Goal: Task Accomplishment & Management: Use online tool/utility

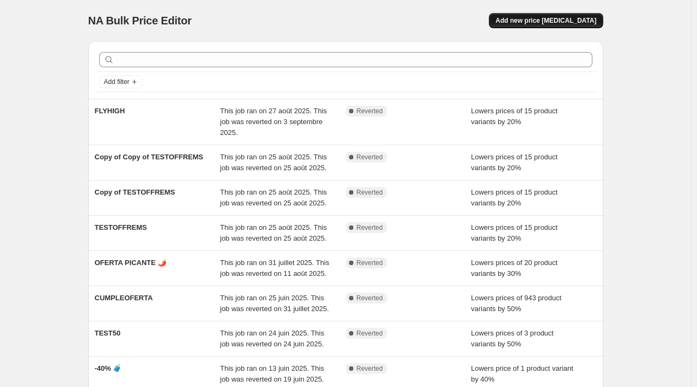
click at [574, 18] on span "Add new price [MEDICAL_DATA]" at bounding box center [545, 20] width 101 height 9
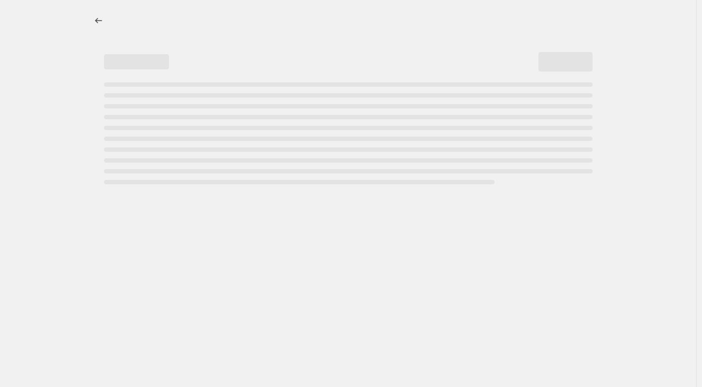
select select "percentage"
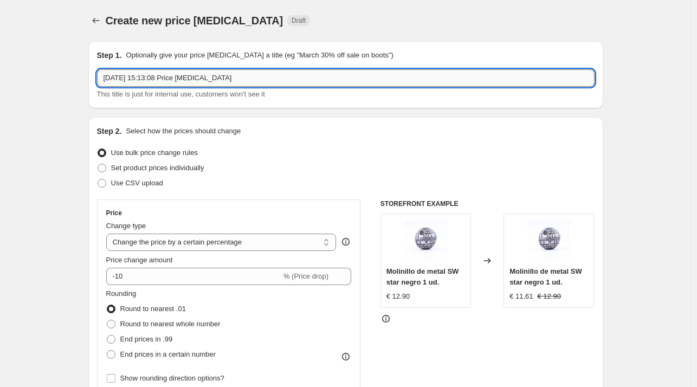
click at [251, 72] on input "[DATE] 15:13:08 Price [MEDICAL_DATA]" at bounding box center [345, 77] width 497 height 17
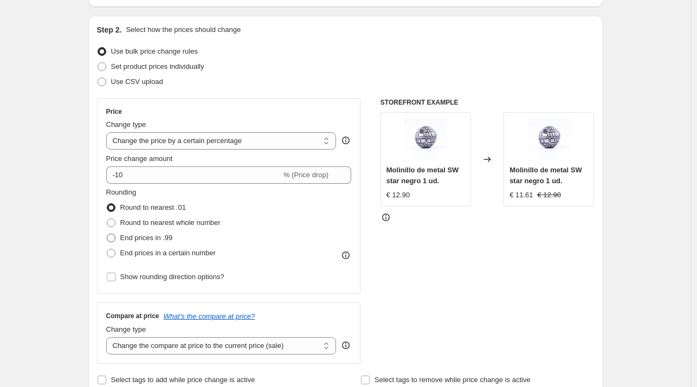
scroll to position [108, 0]
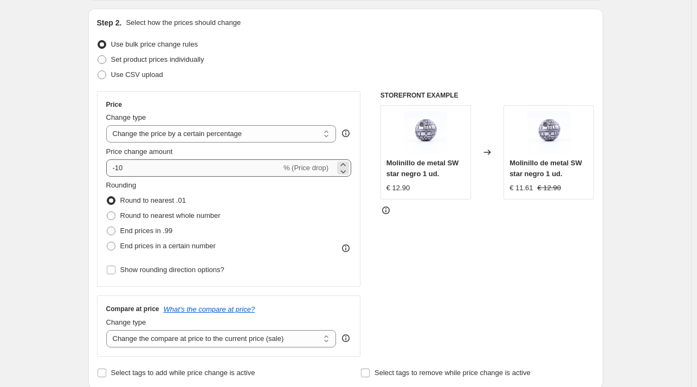
type input "MEGA SALE -60%"
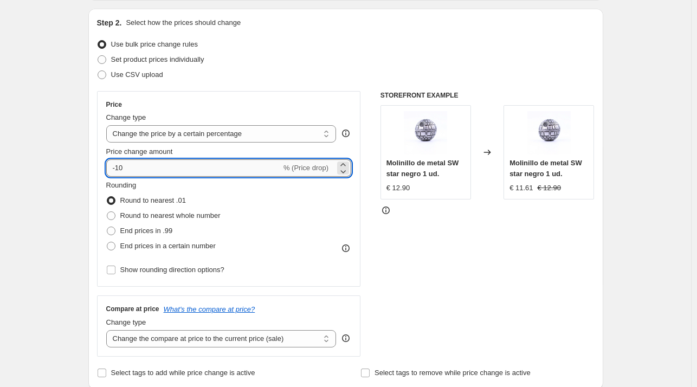
click at [122, 171] on input "-10" at bounding box center [193, 167] width 175 height 17
type input "-60"
click at [601, 274] on div "Step 2. Select how the prices should change Use bulk price change rules Set pro…" at bounding box center [345, 199] width 515 height 380
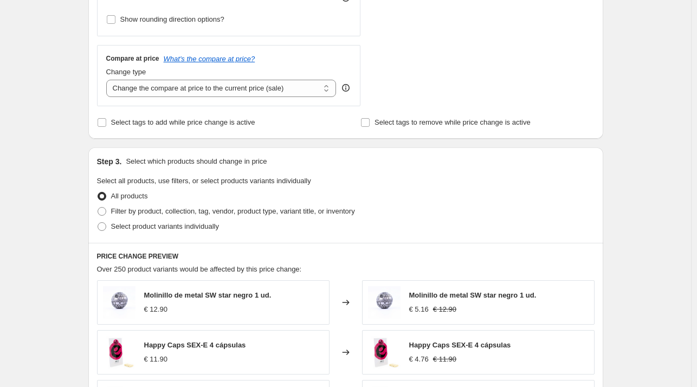
scroll to position [488, 0]
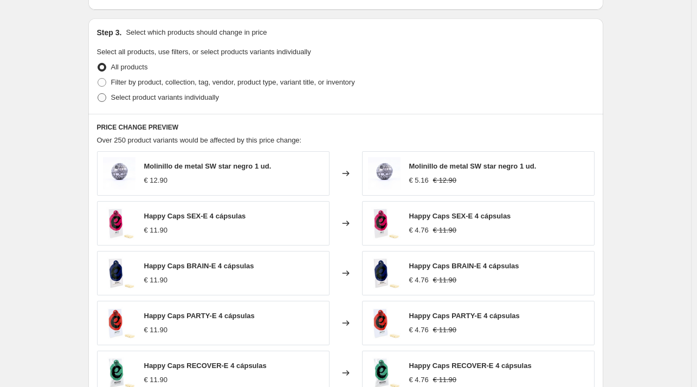
click at [152, 99] on span "Select product variants individually" at bounding box center [165, 97] width 108 height 8
click at [98, 94] on input "Select product variants individually" at bounding box center [98, 93] width 1 height 1
radio input "true"
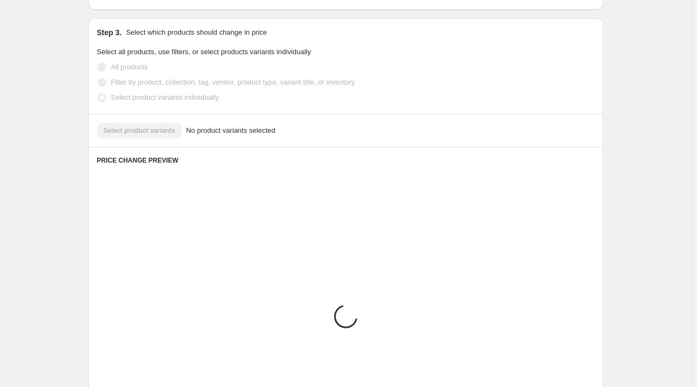
scroll to position [456, 0]
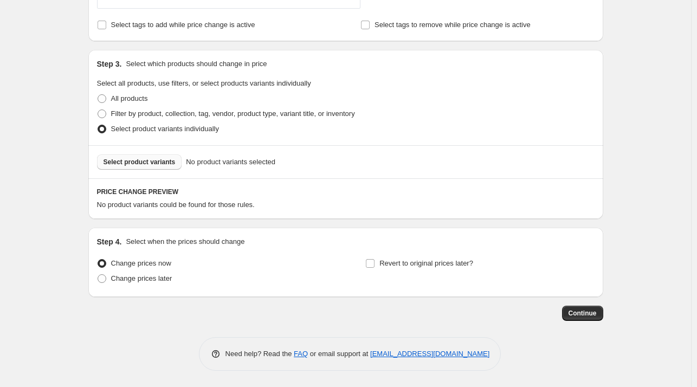
click at [165, 165] on span "Select product variants" at bounding box center [139, 162] width 72 height 9
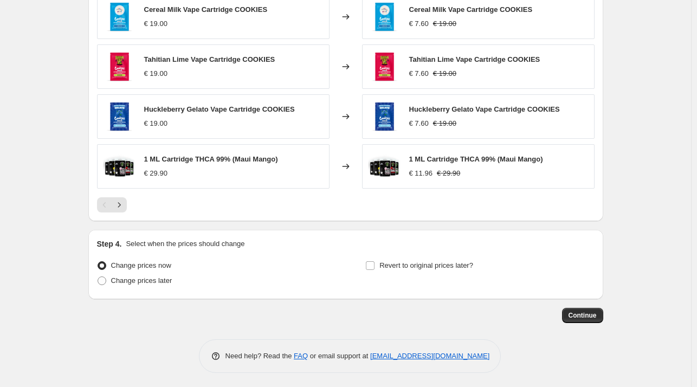
scroll to position [728, 0]
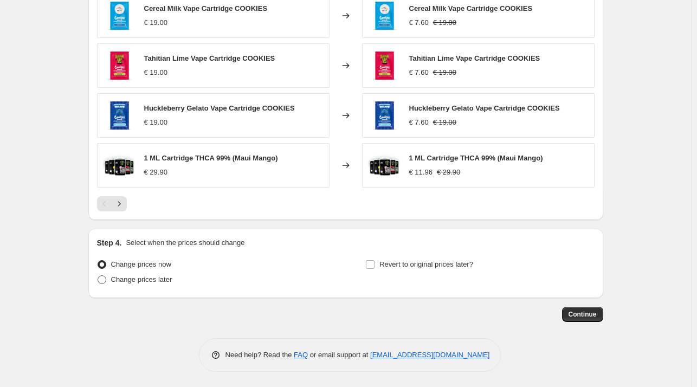
click at [124, 281] on span "Change prices later" at bounding box center [141, 279] width 61 height 8
click at [98, 276] on input "Change prices later" at bounding box center [98, 275] width 1 height 1
radio input "true"
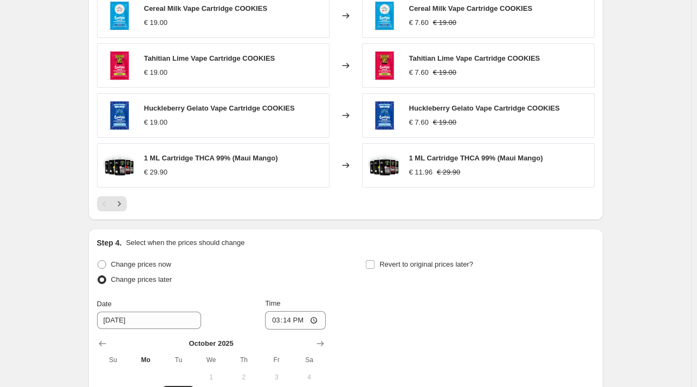
scroll to position [891, 0]
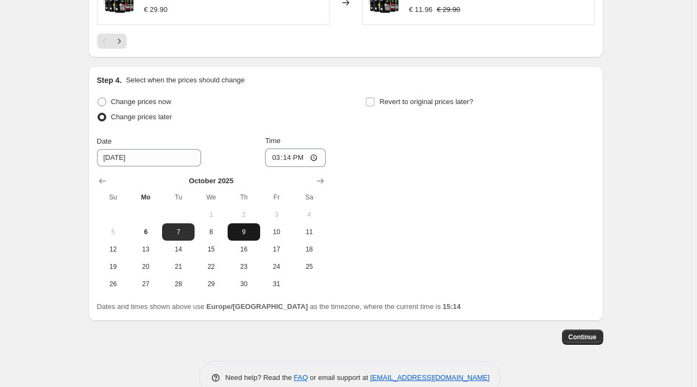
click at [245, 230] on span "9" at bounding box center [244, 232] width 24 height 9
type input "[DATE]"
click at [296, 151] on input "15:14" at bounding box center [295, 157] width 61 height 18
type input "14:00"
click at [590, 334] on span "Continue" at bounding box center [582, 337] width 28 height 9
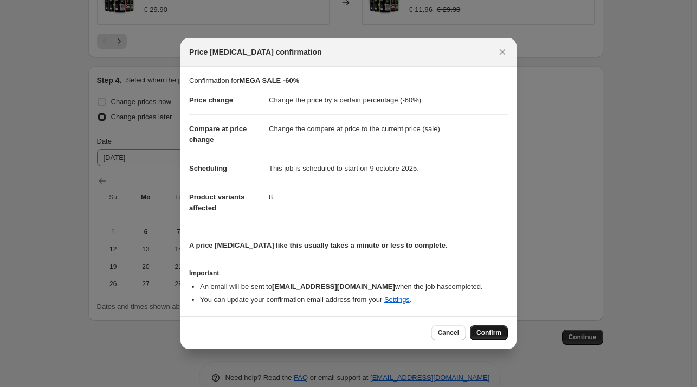
click at [496, 329] on span "Confirm" at bounding box center [488, 332] width 25 height 9
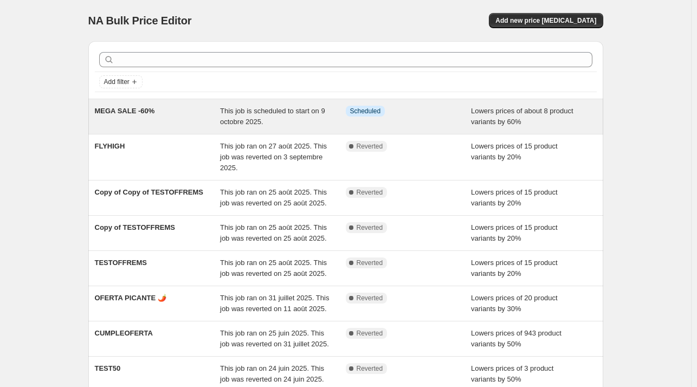
click at [220, 113] on div "MEGA SALE -60%" at bounding box center [158, 117] width 126 height 22
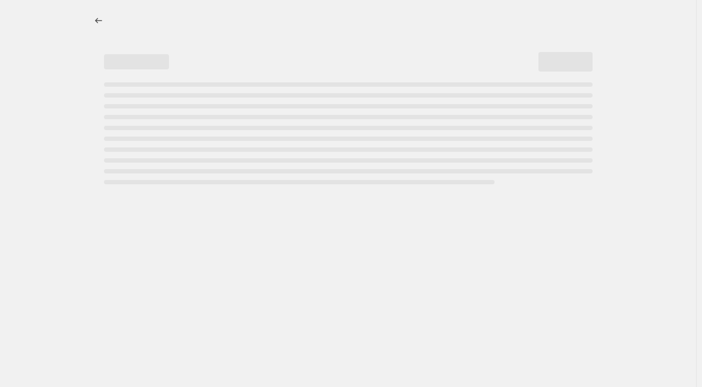
select select "percentage"
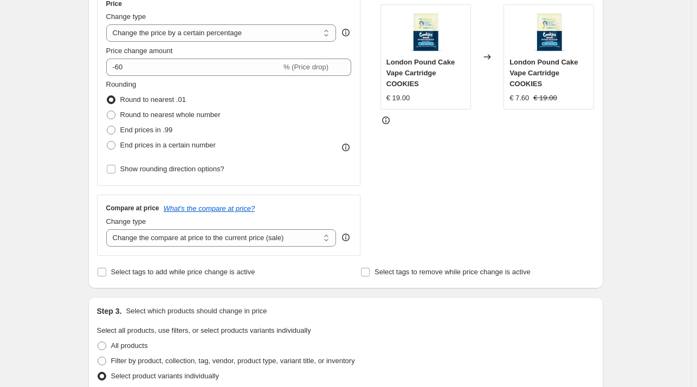
scroll to position [4, 0]
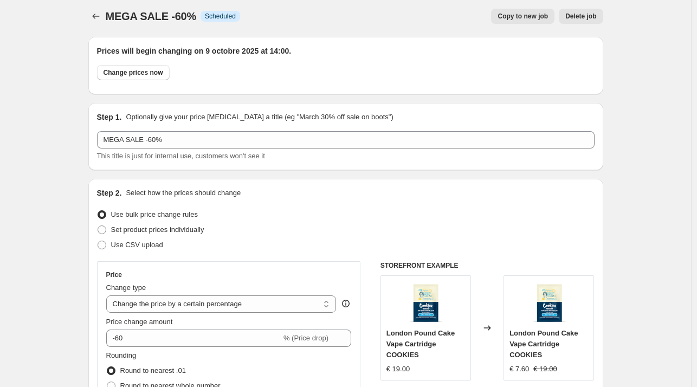
click at [587, 13] on span "Delete job" at bounding box center [580, 16] width 31 height 9
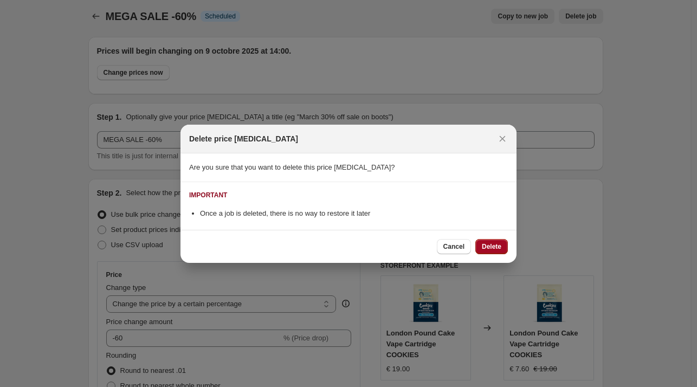
drag, startPoint x: 511, startPoint y: 252, endPoint x: 492, endPoint y: 248, distance: 20.0
click at [508, 250] on div "Cancel Delete" at bounding box center [348, 246] width 336 height 33
click at [492, 248] on span "Delete" at bounding box center [492, 246] width 20 height 9
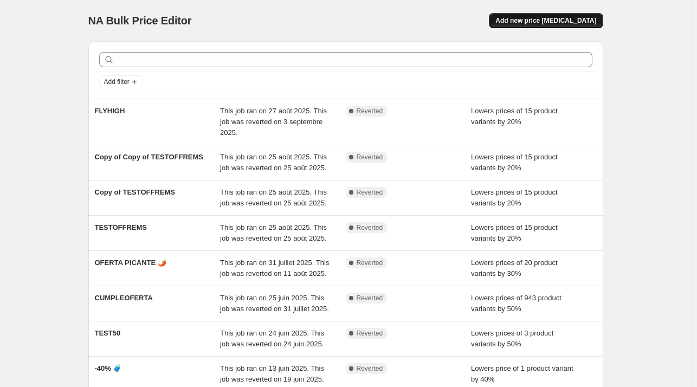
click at [574, 18] on span "Add new price [MEDICAL_DATA]" at bounding box center [545, 20] width 101 height 9
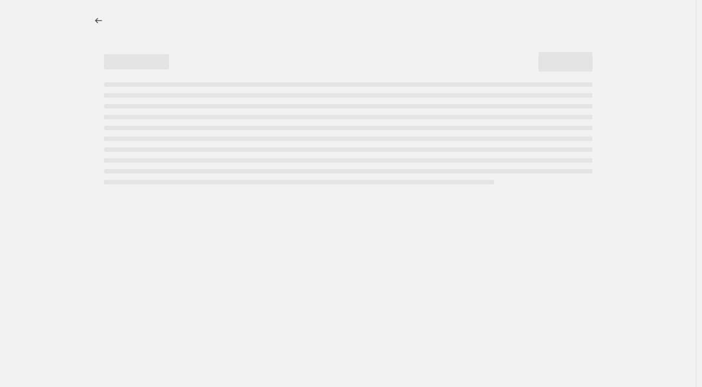
select select "percentage"
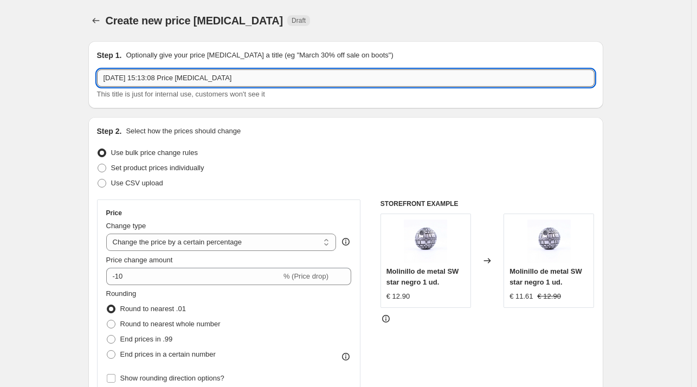
click at [269, 83] on input "[DATE] 15:13:08 Price [MEDICAL_DATA]" at bounding box center [345, 77] width 497 height 17
paste input "MEGA OFERTA"
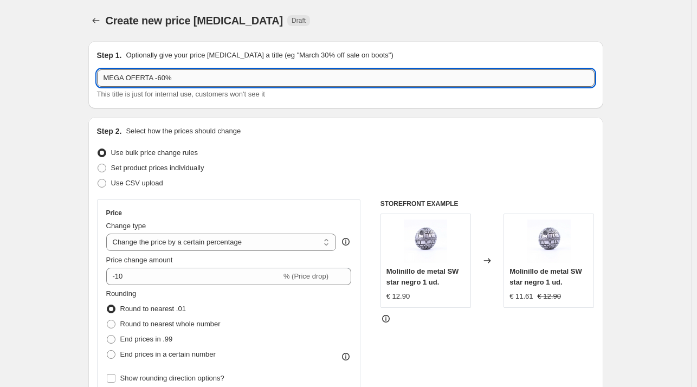
drag, startPoint x: 150, startPoint y: 79, endPoint x: 104, endPoint y: 74, distance: 46.3
type input "MEGA OFERTA -60%"
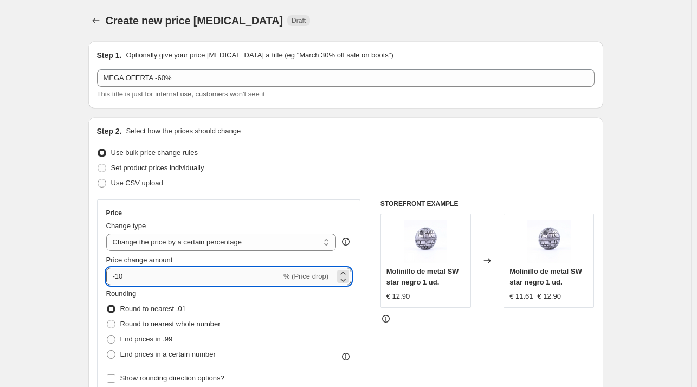
click at [120, 277] on input "-10" at bounding box center [193, 276] width 175 height 17
type input "-60"
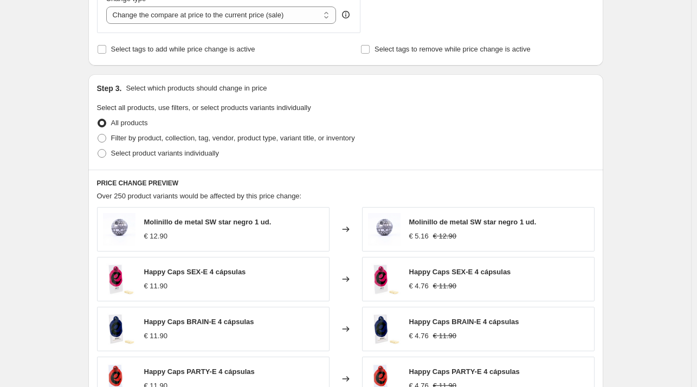
scroll to position [433, 0]
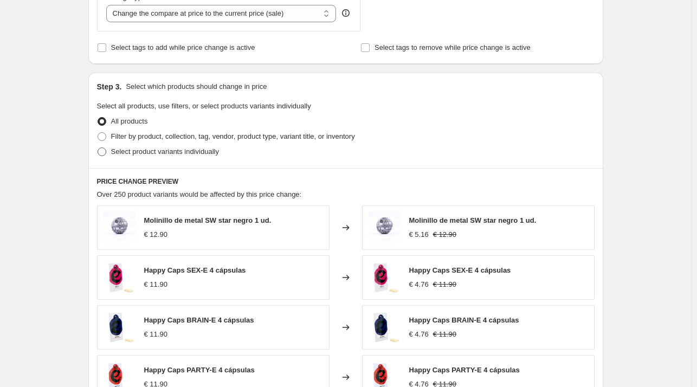
click at [161, 155] on span "Select product variants individually" at bounding box center [165, 151] width 108 height 8
click at [98, 148] on input "Select product variants individually" at bounding box center [98, 147] width 1 height 1
radio input "true"
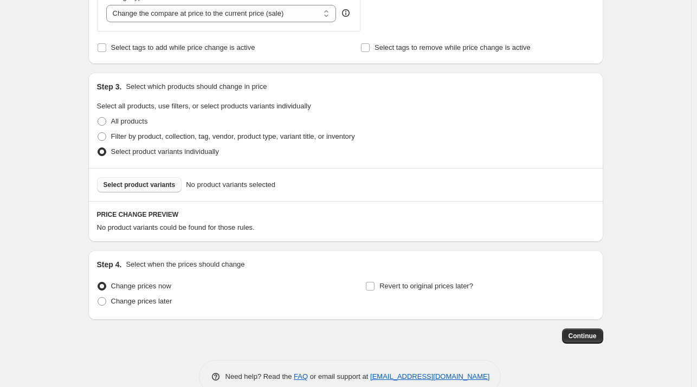
click at [165, 192] on div "Select product variants No product variants selected" at bounding box center [345, 184] width 515 height 33
click at [166, 190] on button "Select product variants" at bounding box center [139, 184] width 85 height 15
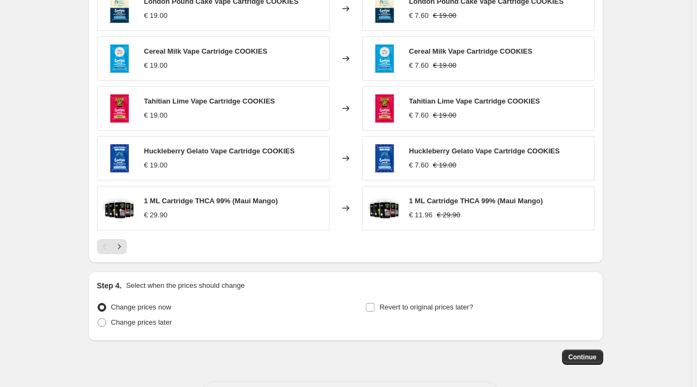
scroll to position [728, 0]
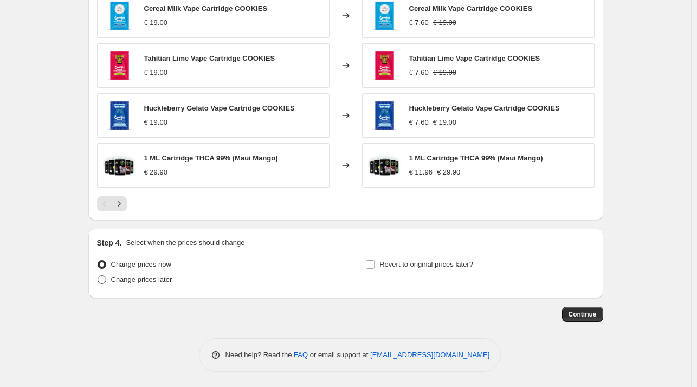
click at [155, 275] on span "Change prices later" at bounding box center [141, 279] width 61 height 8
click at [98, 275] on input "Change prices later" at bounding box center [98, 275] width 1 height 1
radio input "true"
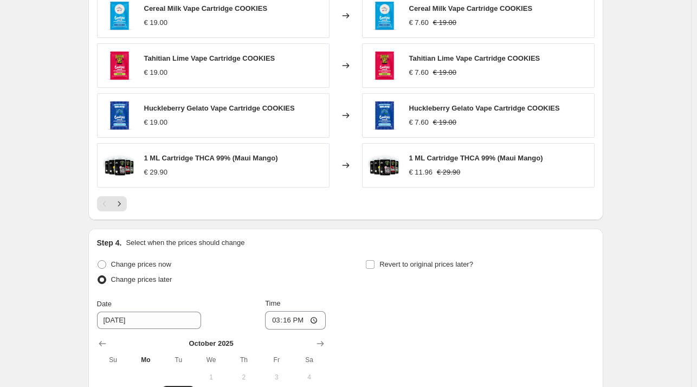
scroll to position [913, 0]
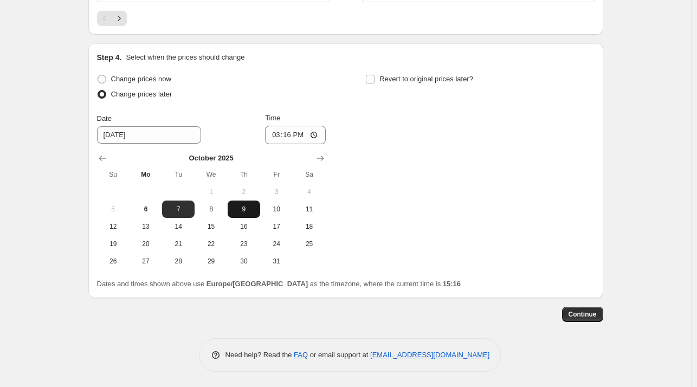
click at [239, 211] on span "9" at bounding box center [244, 209] width 24 height 9
type input "[DATE]"
click at [295, 134] on input "15:16" at bounding box center [295, 135] width 61 height 18
type input "14:00"
click at [518, 225] on div "Change prices now Change prices later Date [DATE] Time 14:00 [DATE] Su Mo Tu We…" at bounding box center [345, 171] width 497 height 198
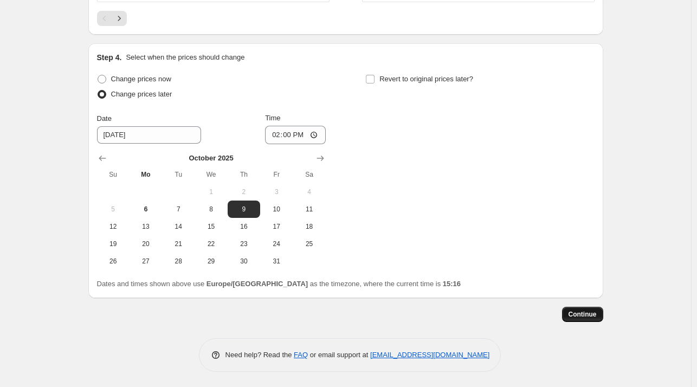
click at [592, 320] on button "Continue" at bounding box center [582, 314] width 41 height 15
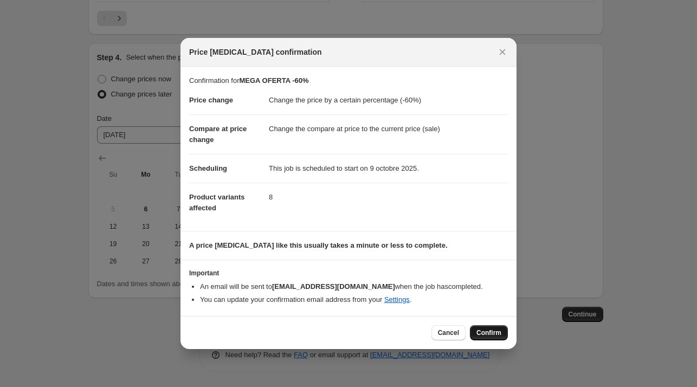
click at [488, 334] on span "Confirm" at bounding box center [488, 332] width 25 height 9
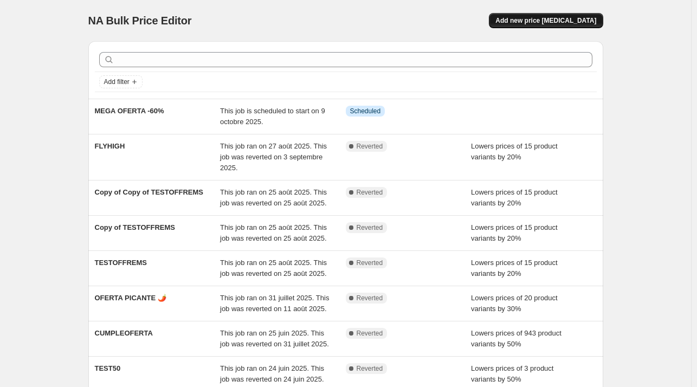
click at [572, 22] on span "Add new price [MEDICAL_DATA]" at bounding box center [545, 20] width 101 height 9
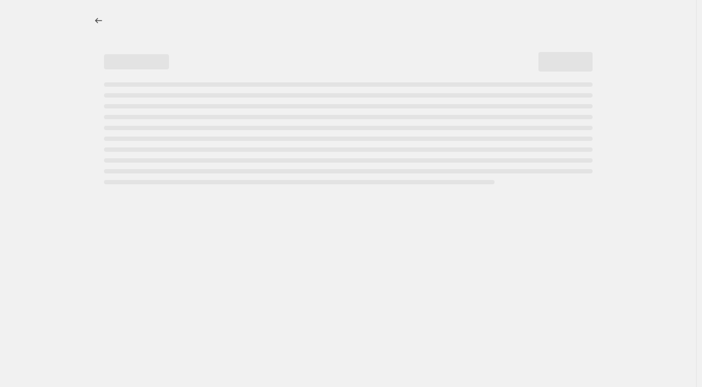
select select "percentage"
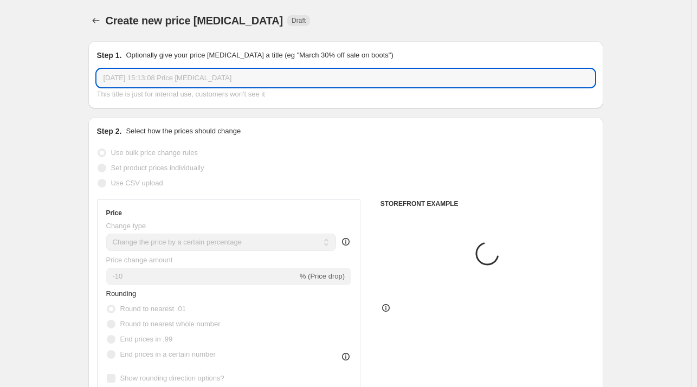
click at [191, 72] on input "[DATE] 15:13:08 Price [MEDICAL_DATA]" at bounding box center [345, 77] width 497 height 17
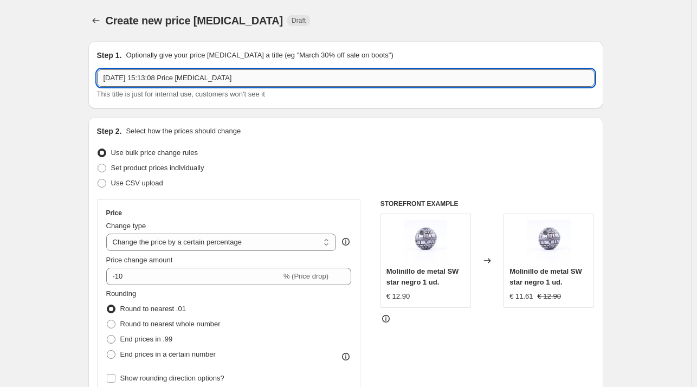
click at [189, 76] on input "[DATE] 15:13:08 Price [MEDICAL_DATA]" at bounding box center [345, 77] width 497 height 17
click at [189, 77] on input "[DATE] 15:13:08 Price [MEDICAL_DATA]" at bounding box center [345, 77] width 497 height 17
paste input "MEGA OFERTA"
type input "MEGA OFERTA -50%"
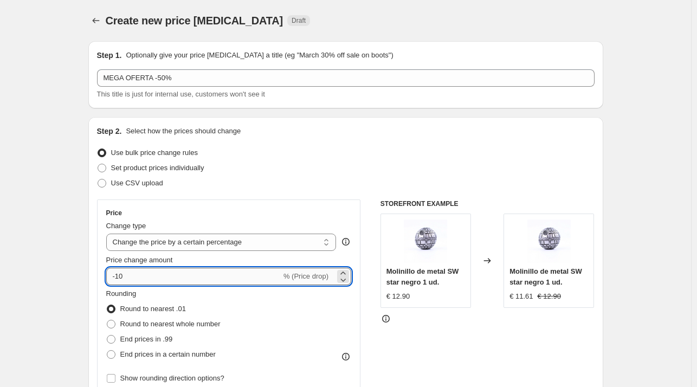
drag, startPoint x: 118, startPoint y: 277, endPoint x: 119, endPoint y: 271, distance: 6.2
click at [119, 274] on input "-10" at bounding box center [193, 276] width 175 height 17
type input "-50"
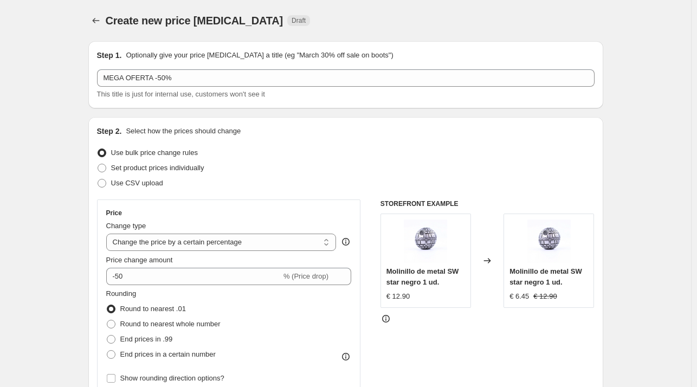
drag, startPoint x: 73, startPoint y: 210, endPoint x: 52, endPoint y: 220, distance: 23.5
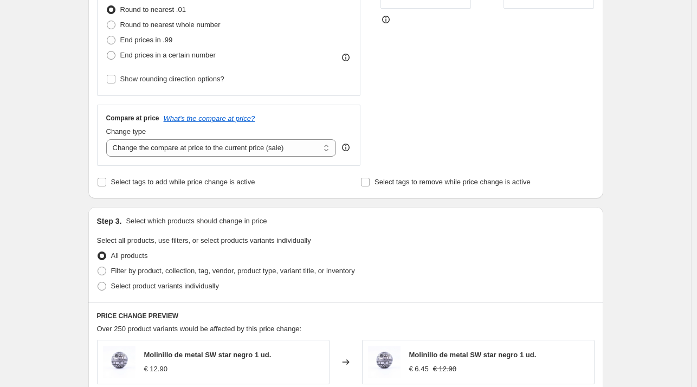
scroll to position [433, 0]
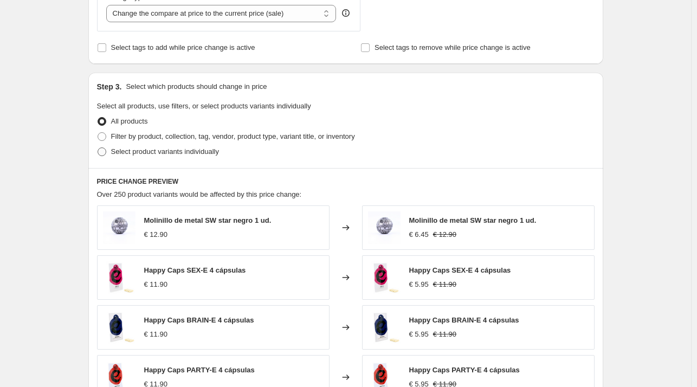
click at [175, 153] on span "Select product variants individually" at bounding box center [165, 151] width 108 height 8
click at [98, 148] on input "Select product variants individually" at bounding box center [98, 147] width 1 height 1
radio input "true"
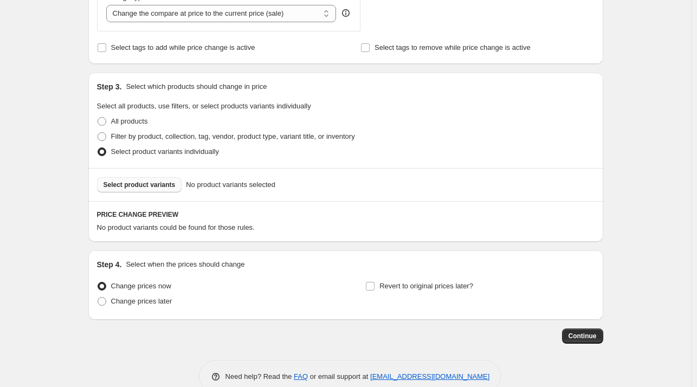
click at [150, 187] on span "Select product variants" at bounding box center [139, 184] width 72 height 9
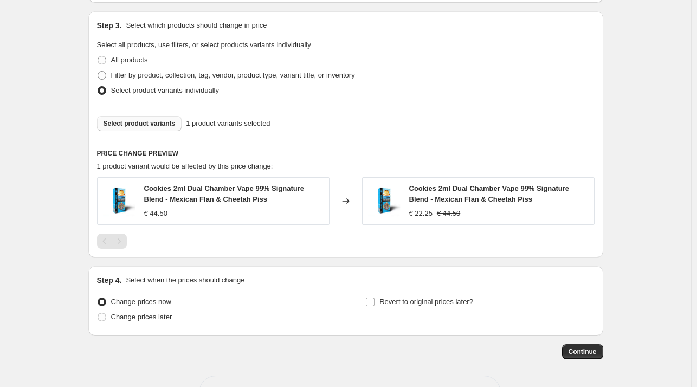
scroll to position [533, 0]
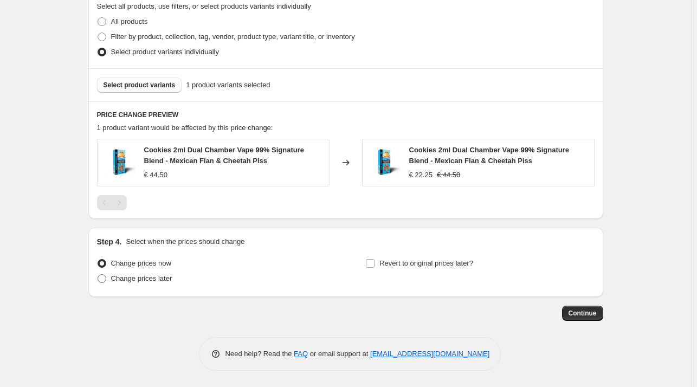
click at [141, 279] on span "Change prices later" at bounding box center [141, 278] width 61 height 8
click at [98, 275] on input "Change prices later" at bounding box center [98, 274] width 1 height 1
radio input "true"
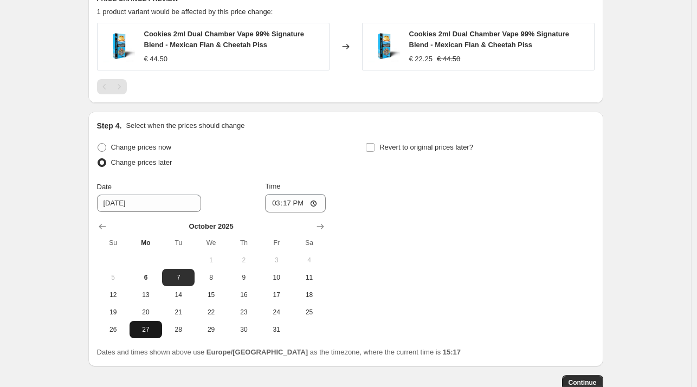
scroll to position [718, 0]
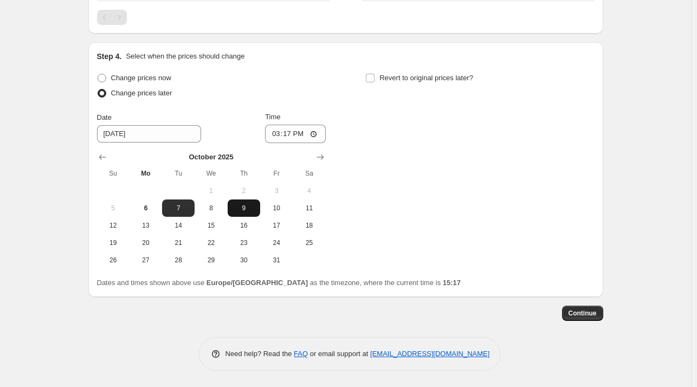
click at [244, 209] on span "9" at bounding box center [244, 208] width 24 height 9
type input "[DATE]"
click at [293, 133] on input "15:17" at bounding box center [295, 134] width 61 height 18
type input "14:00"
click at [489, 235] on div "Change prices now Change prices later Date [DATE] Time 14:00 [DATE] Su Mo Tu We…" at bounding box center [345, 169] width 497 height 198
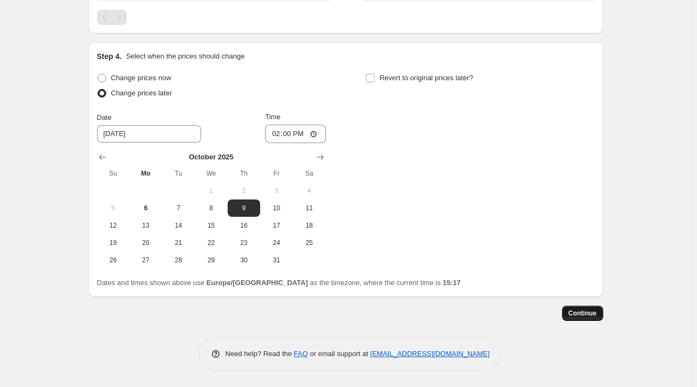
click at [585, 317] on span "Continue" at bounding box center [582, 313] width 28 height 9
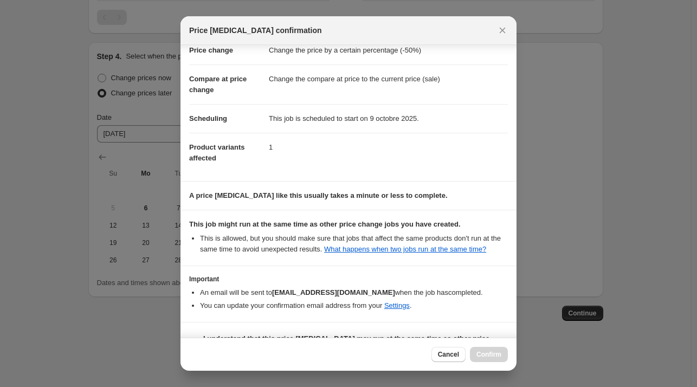
scroll to position [55, 0]
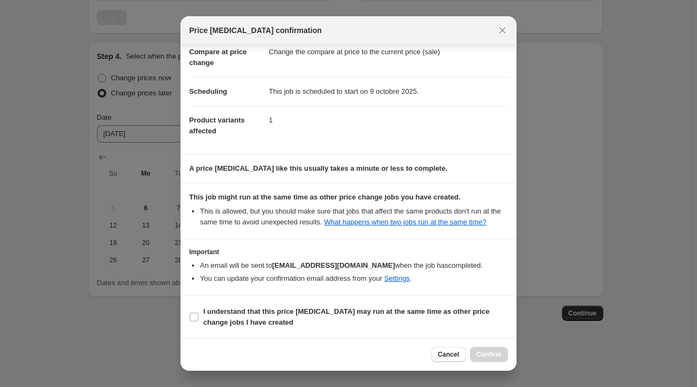
drag, startPoint x: 300, startPoint y: 308, endPoint x: 454, endPoint y: 339, distance: 157.4
click at [308, 308] on b "I understand that this price [MEDICAL_DATA] may run at the same time as other p…" at bounding box center [346, 316] width 286 height 19
drag, startPoint x: 236, startPoint y: 310, endPoint x: 300, endPoint y: 322, distance: 64.5
click at [236, 310] on b "I understand that this price [MEDICAL_DATA] may run at the same time as other p…" at bounding box center [346, 316] width 286 height 19
click at [198, 313] on input "I understand that this price [MEDICAL_DATA] may run at the same time as other p…" at bounding box center [194, 317] width 9 height 9
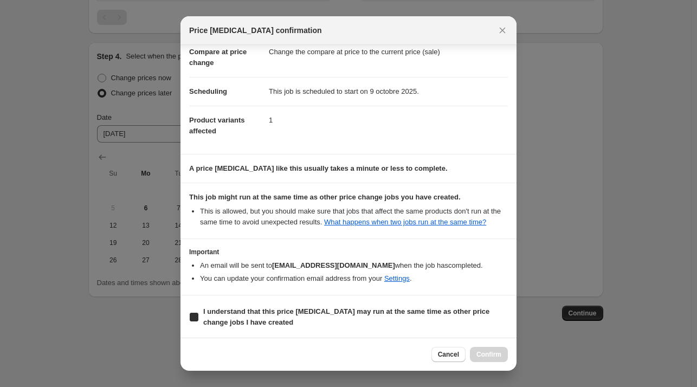
checkbox input "true"
click at [496, 354] on span "Confirm" at bounding box center [488, 354] width 25 height 9
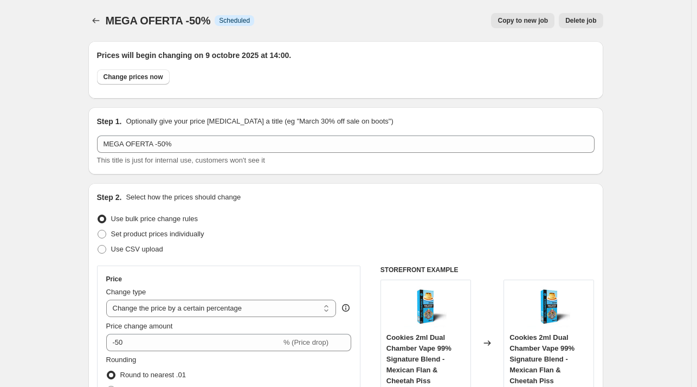
scroll to position [718, 0]
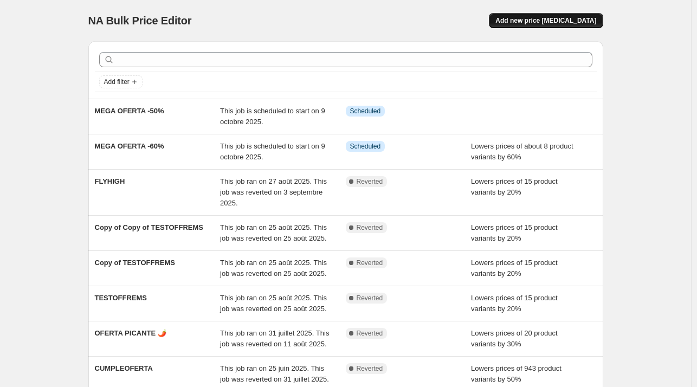
click at [560, 24] on span "Add new price [MEDICAL_DATA]" at bounding box center [545, 20] width 101 height 9
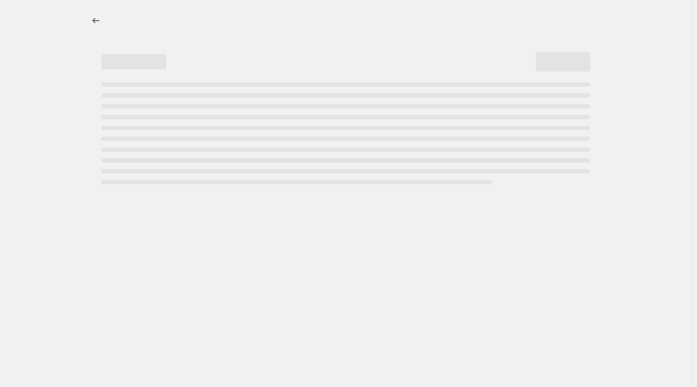
select select "percentage"
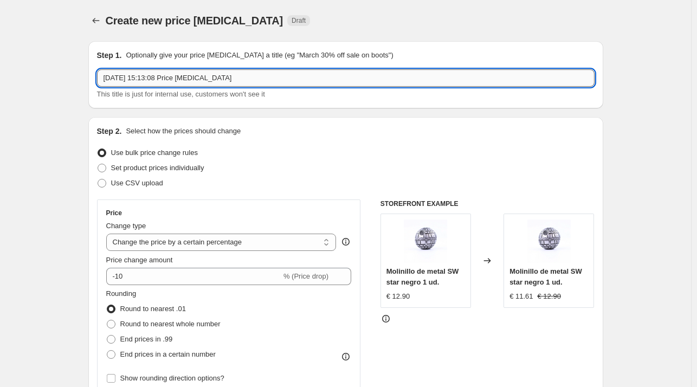
click at [202, 81] on input "[DATE] 15:13:08 Price [MEDICAL_DATA]" at bounding box center [345, 77] width 497 height 17
paste input "MEGA OFERTA"
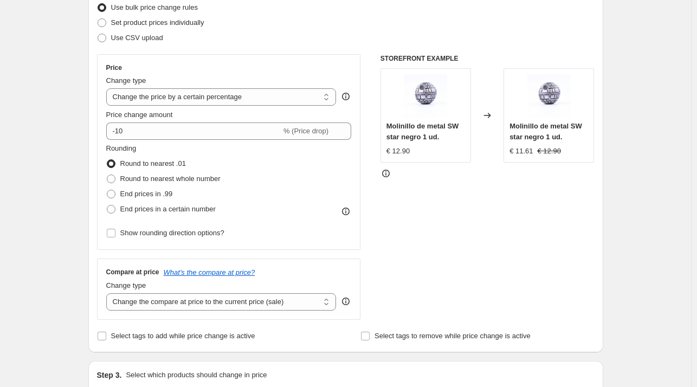
scroll to position [163, 0]
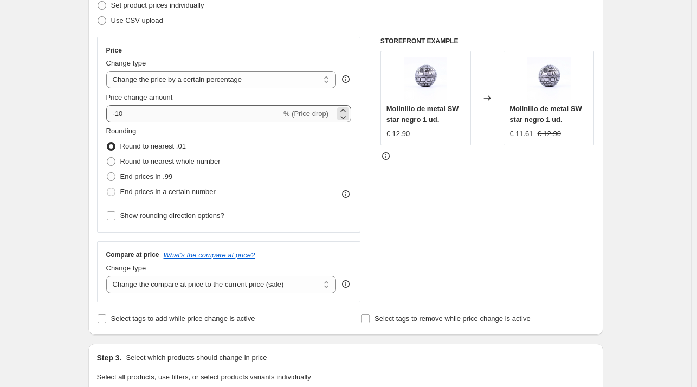
type input "MEGA OFERTA -20%"
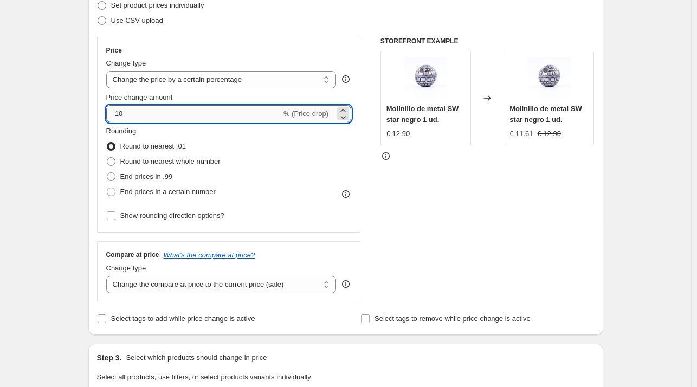
click at [122, 112] on input "-10" at bounding box center [193, 113] width 175 height 17
type input "-20"
click at [665, 237] on div "Create new price [MEDICAL_DATA]. This page is ready Create new price [MEDICAL_D…" at bounding box center [345, 378] width 691 height 1083
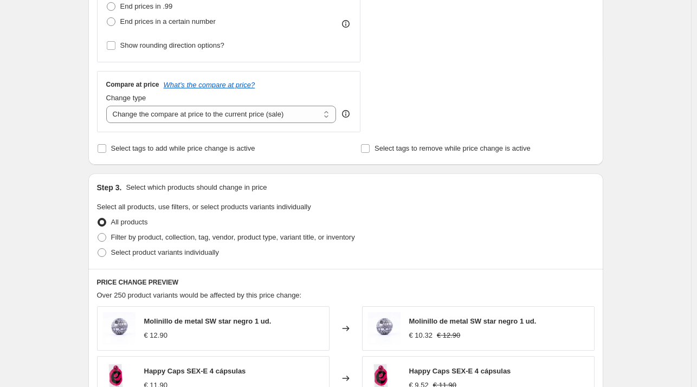
scroll to position [433, 0]
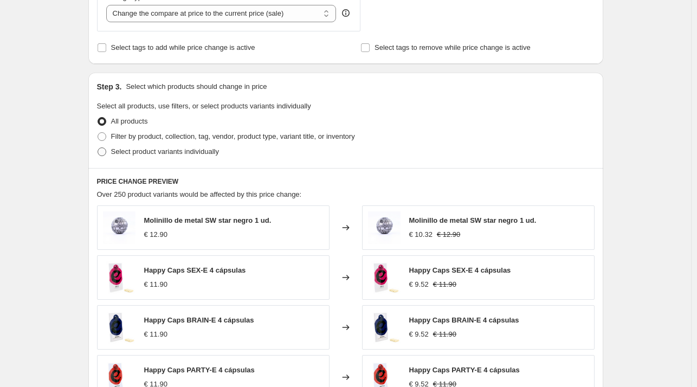
click at [186, 155] on span "Select product variants individually" at bounding box center [165, 151] width 108 height 8
click at [98, 148] on input "Select product variants individually" at bounding box center [98, 147] width 1 height 1
radio input "true"
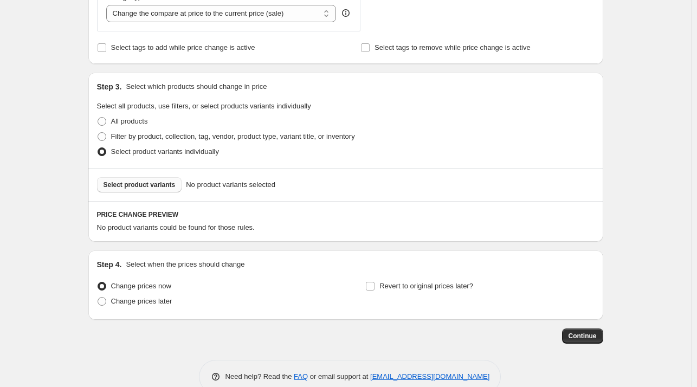
click at [163, 185] on span "Select product variants" at bounding box center [139, 184] width 72 height 9
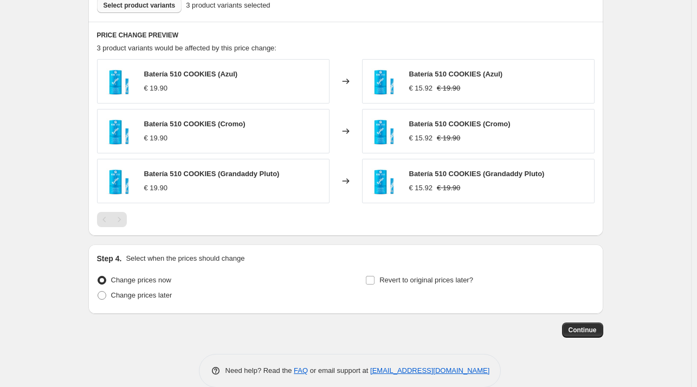
scroll to position [629, 0]
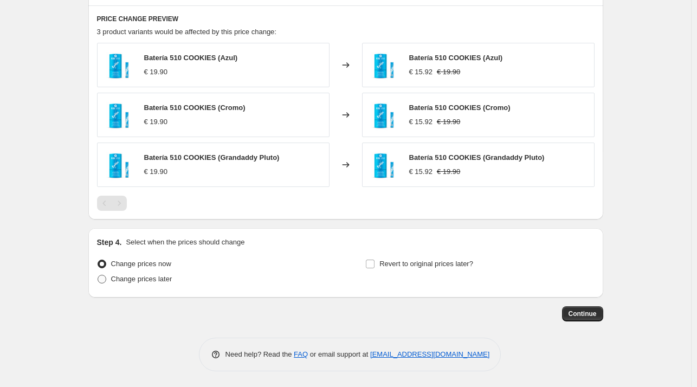
click at [148, 278] on span "Change prices later" at bounding box center [141, 279] width 61 height 8
click at [98, 275] on input "Change prices later" at bounding box center [98, 275] width 1 height 1
radio input "true"
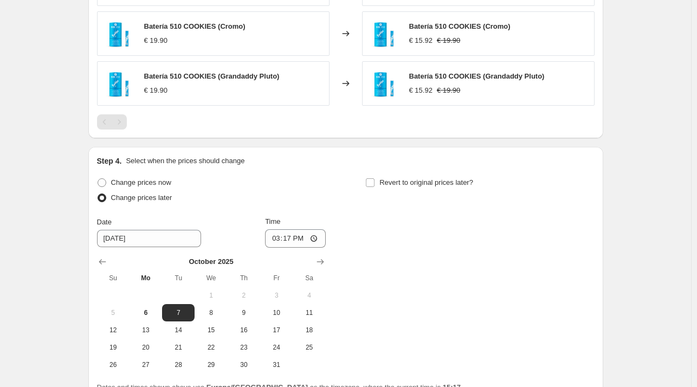
scroll to position [814, 0]
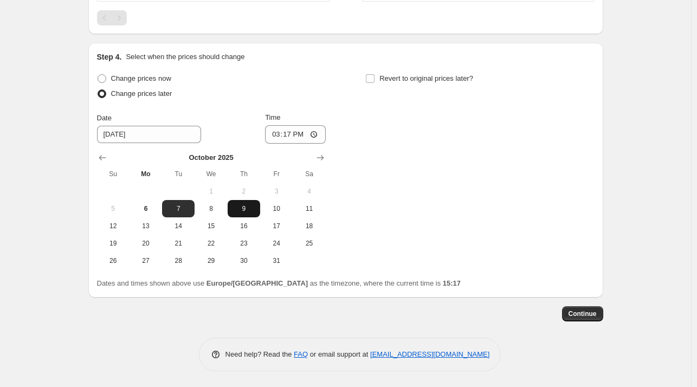
click at [245, 211] on span "9" at bounding box center [244, 208] width 24 height 9
type input "[DATE]"
click at [290, 134] on input "15:17" at bounding box center [295, 134] width 61 height 18
type input "14:00"
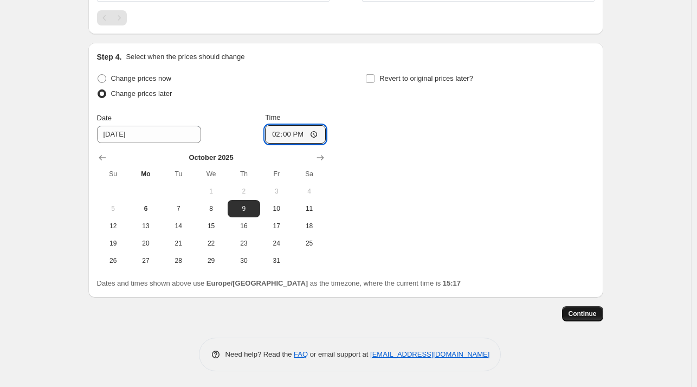
click at [594, 319] on button "Continue" at bounding box center [582, 313] width 41 height 15
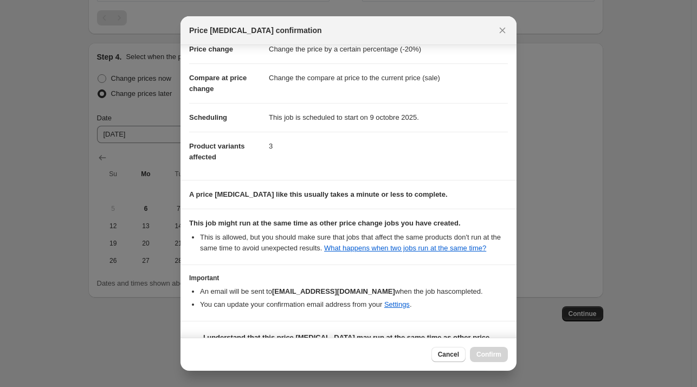
scroll to position [55, 0]
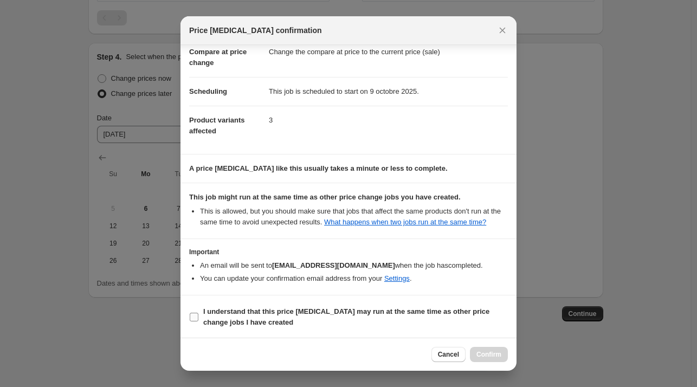
click at [420, 308] on b "I understand that this price [MEDICAL_DATA] may run at the same time as other p…" at bounding box center [346, 316] width 286 height 19
click at [198, 313] on input "I understand that this price [MEDICAL_DATA] may run at the same time as other p…" at bounding box center [194, 317] width 9 height 9
checkbox input "true"
click at [510, 358] on div "Cancel Confirm" at bounding box center [348, 354] width 336 height 33
click at [491, 354] on span "Confirm" at bounding box center [488, 354] width 25 height 9
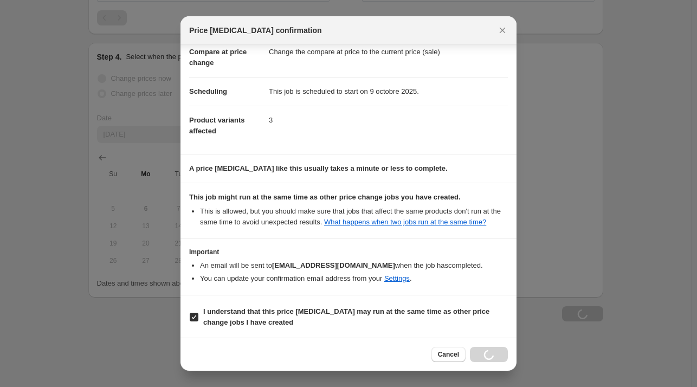
scroll to position [814, 0]
